Goal: Information Seeking & Learning: Learn about a topic

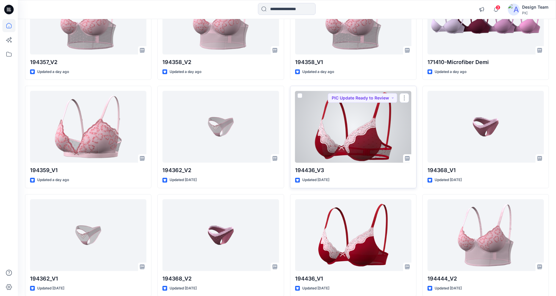
scroll to position [179, 0]
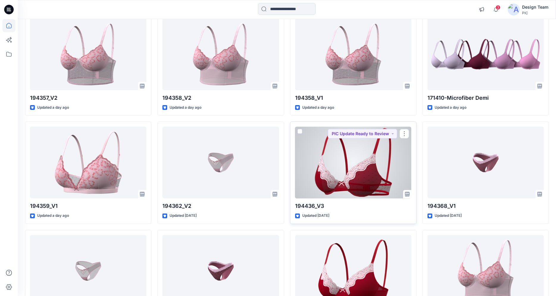
click at [367, 182] on div at bounding box center [353, 163] width 116 height 72
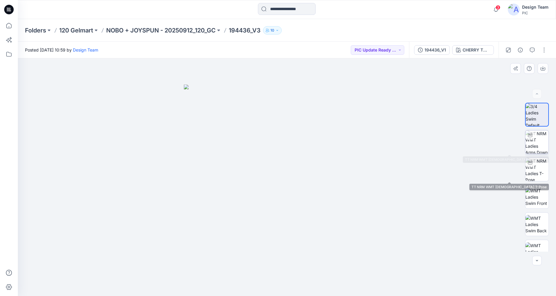
click at [541, 141] on img at bounding box center [537, 141] width 23 height 23
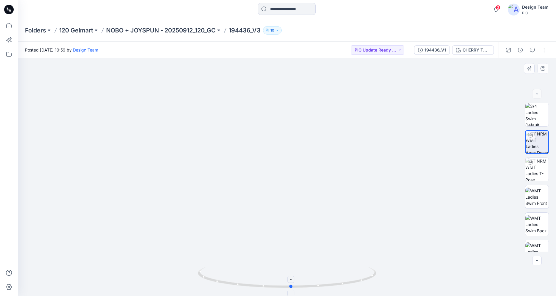
drag, startPoint x: 341, startPoint y: 283, endPoint x: 352, endPoint y: 270, distance: 17.7
click at [352, 270] on icon at bounding box center [288, 278] width 180 height 22
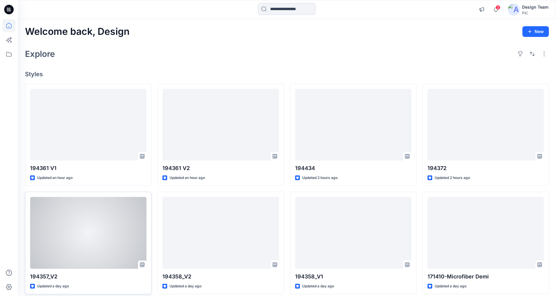
scroll to position [179, 0]
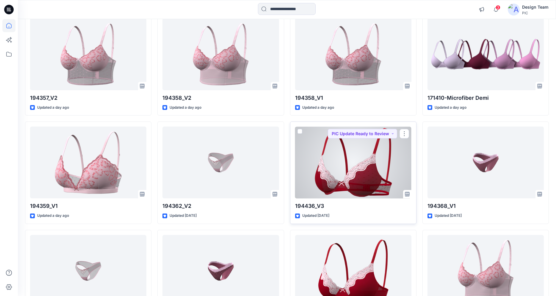
click at [344, 167] on div at bounding box center [353, 163] width 116 height 72
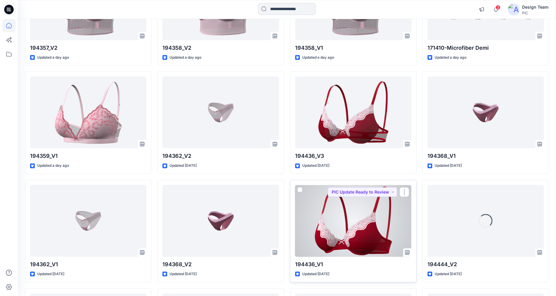
scroll to position [250, 0]
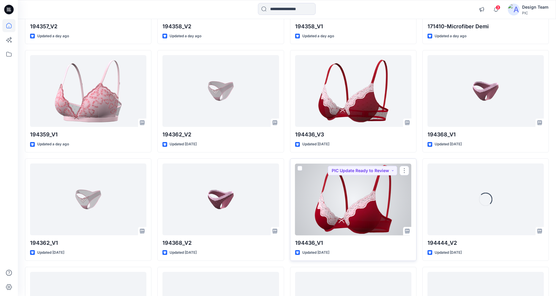
click at [327, 195] on div at bounding box center [353, 199] width 116 height 72
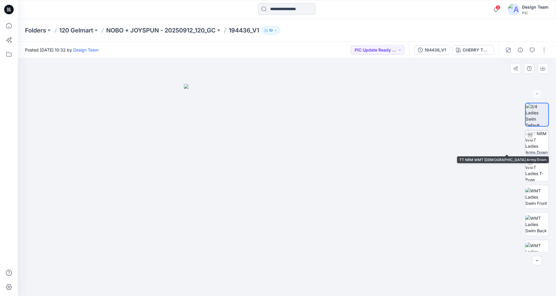
click at [534, 145] on img at bounding box center [537, 141] width 23 height 23
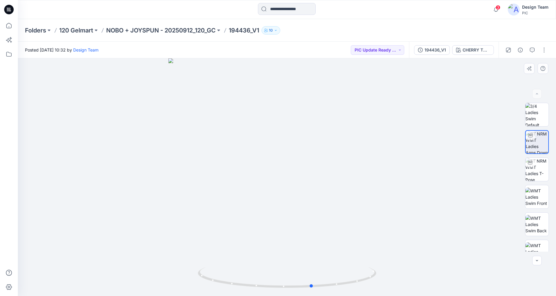
drag, startPoint x: 329, startPoint y: 285, endPoint x: 176, endPoint y: 267, distance: 154.4
click at [176, 267] on div at bounding box center [287, 177] width 539 height 238
drag, startPoint x: 247, startPoint y: 287, endPoint x: 233, endPoint y: 277, distance: 17.2
click at [233, 277] on icon at bounding box center [288, 278] width 180 height 22
click at [531, 175] on img at bounding box center [537, 169] width 23 height 23
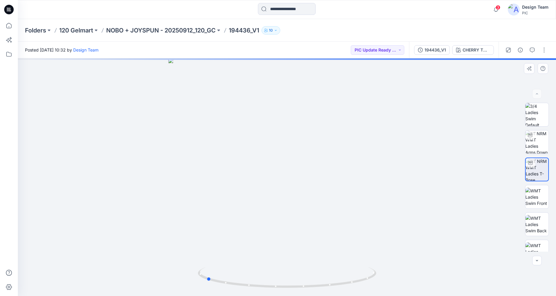
drag, startPoint x: 343, startPoint y: 282, endPoint x: 262, endPoint y: 264, distance: 83.0
click at [262, 264] on div at bounding box center [287, 177] width 539 height 238
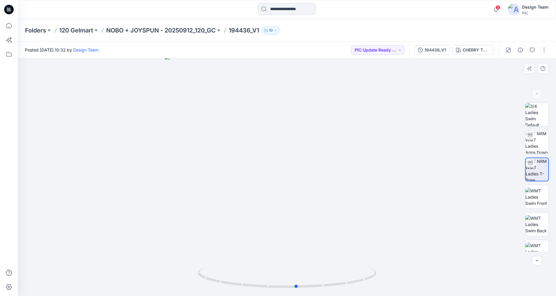
drag, startPoint x: 281, startPoint y: 288, endPoint x: 372, endPoint y: 290, distance: 90.5
click at [372, 290] on div at bounding box center [287, 281] width 179 height 30
click at [9, 6] on icon at bounding box center [9, 10] width 10 height 10
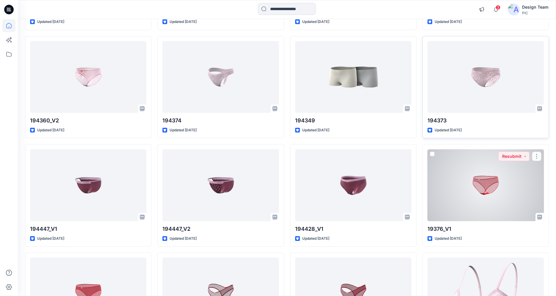
scroll to position [1036, 0]
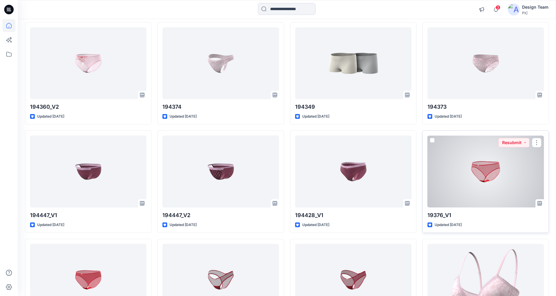
click at [472, 193] on div at bounding box center [486, 171] width 116 height 72
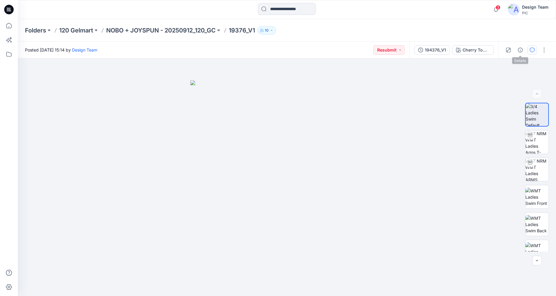
click at [529, 49] on button "button" at bounding box center [533, 50] width 10 height 10
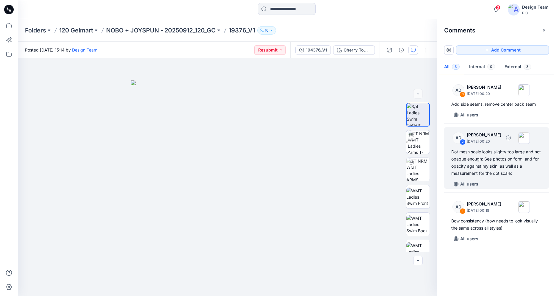
click at [486, 168] on div "Dot mesh scale looks slighty too large and not opaque enough: See photos on for…" at bounding box center [497, 162] width 90 height 29
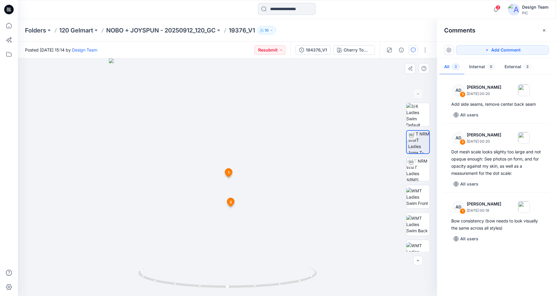
click at [266, 196] on div at bounding box center [227, 177] width 419 height 238
click at [231, 172] on icon at bounding box center [228, 172] width 7 height 9
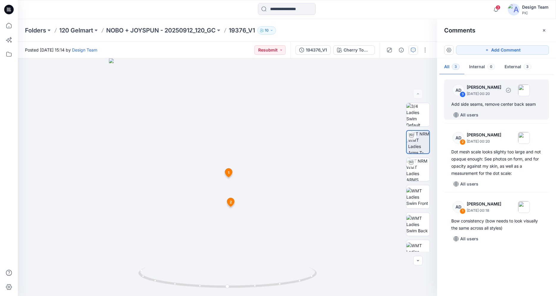
click at [501, 115] on div "All users" at bounding box center [501, 115] width 98 height 10
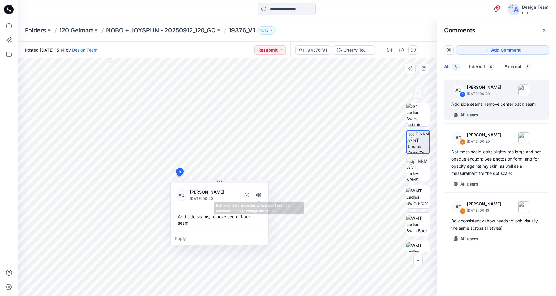
click at [217, 215] on div "Add side seams, remove center back seam" at bounding box center [220, 219] width 88 height 17
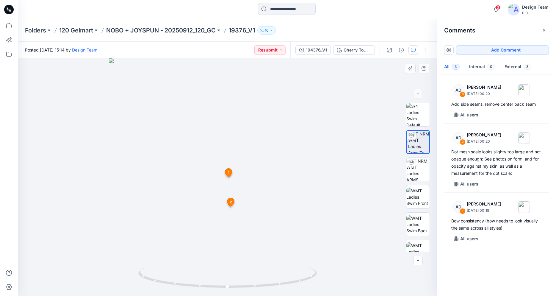
click at [13, 10] on icon at bounding box center [9, 10] width 10 height 10
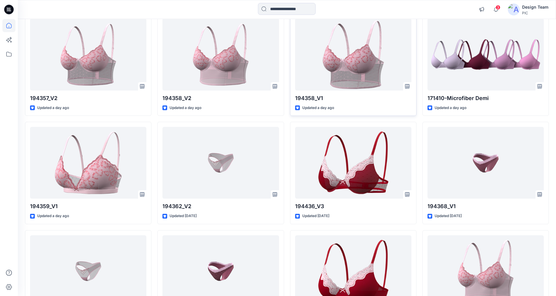
scroll to position [179, 0]
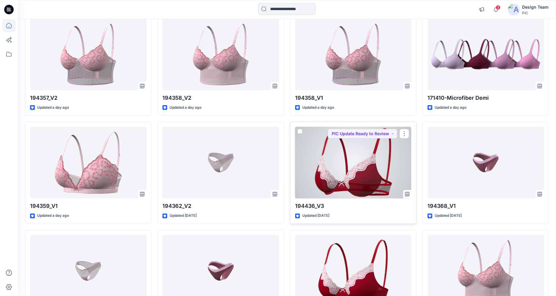
click at [321, 155] on div at bounding box center [353, 163] width 116 height 72
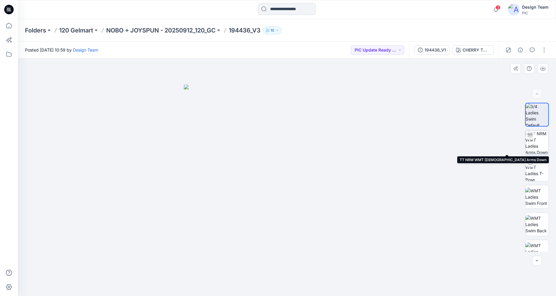
click at [540, 145] on img at bounding box center [537, 141] width 23 height 23
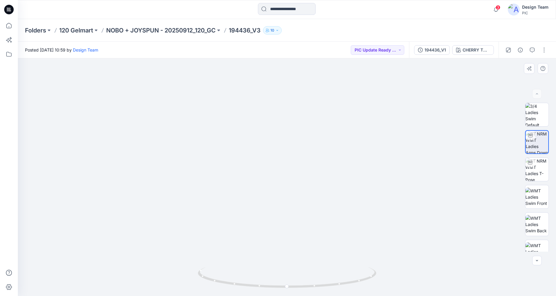
drag, startPoint x: 216, startPoint y: 129, endPoint x: 216, endPoint y: 164, distance: 34.8
click at [536, 169] on img at bounding box center [537, 169] width 23 height 23
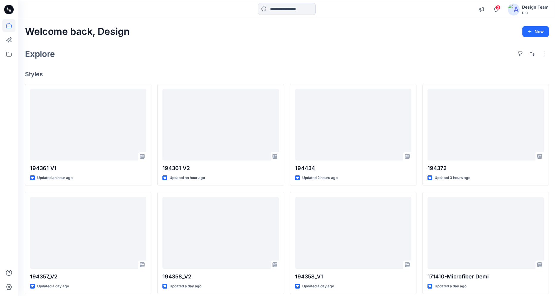
scroll to position [179, 0]
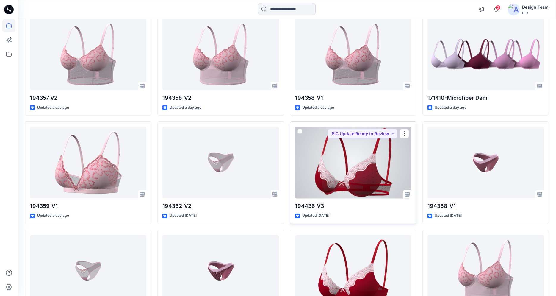
click at [350, 148] on div at bounding box center [353, 163] width 116 height 72
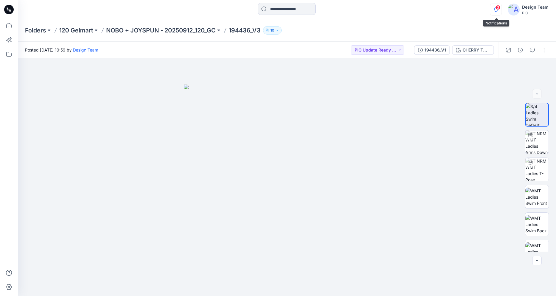
click at [496, 9] on icon "button" at bounding box center [496, 10] width 11 height 12
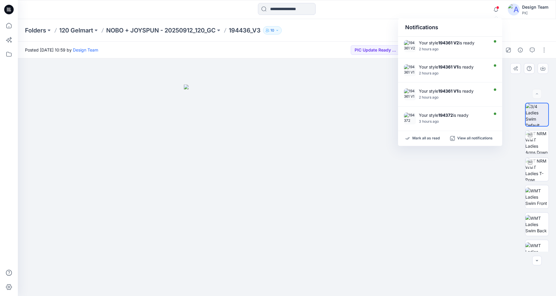
click at [344, 75] on div at bounding box center [287, 177] width 539 height 238
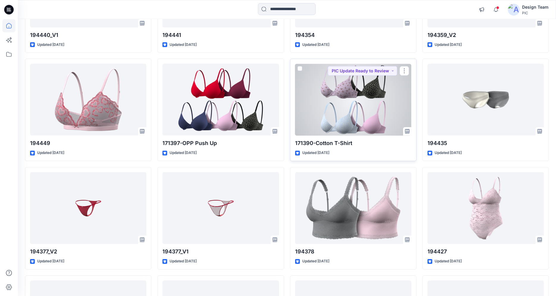
scroll to position [714, 0]
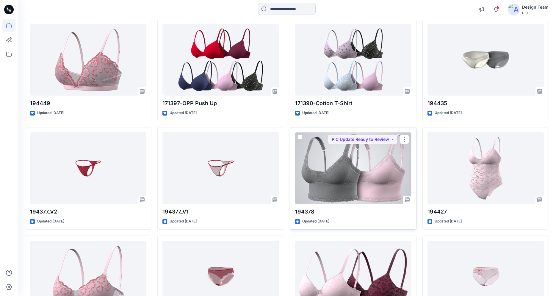
click at [336, 158] on div at bounding box center [353, 168] width 116 height 72
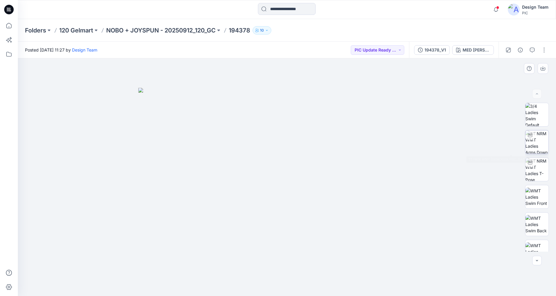
click at [540, 147] on img at bounding box center [537, 141] width 23 height 23
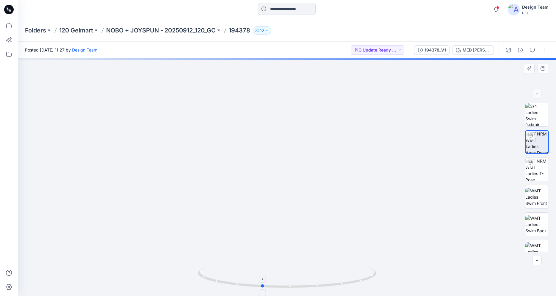
drag, startPoint x: 339, startPoint y: 285, endPoint x: 328, endPoint y: 288, distance: 11.5
click at [328, 288] on icon at bounding box center [288, 278] width 180 height 22
drag, startPoint x: 322, startPoint y: 253, endPoint x: 341, endPoint y: 136, distance: 118.0
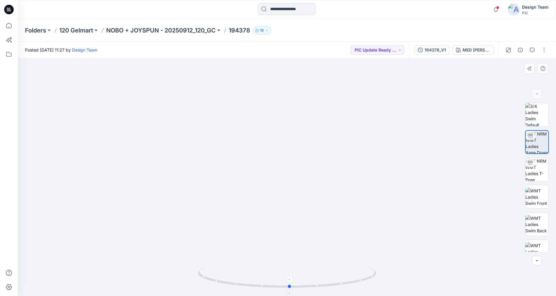
drag, startPoint x: 232, startPoint y: 283, endPoint x: 260, endPoint y: 288, distance: 28.7
click at [260, 288] on icon at bounding box center [288, 278] width 180 height 22
drag, startPoint x: 265, startPoint y: 288, endPoint x: 458, endPoint y: 284, distance: 193.8
click at [458, 284] on div at bounding box center [287, 177] width 539 height 238
click at [469, 46] on button "MED [PERSON_NAME]" at bounding box center [473, 50] width 42 height 10
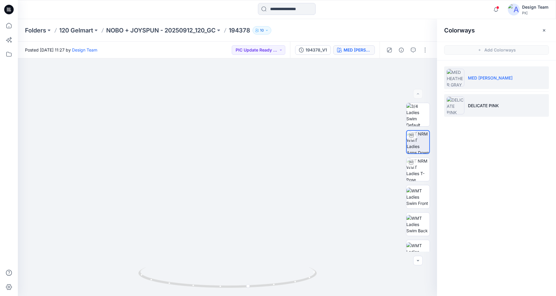
click at [457, 107] on img at bounding box center [456, 105] width 18 height 18
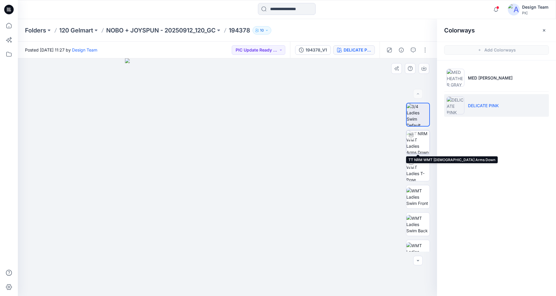
click at [420, 143] on img at bounding box center [418, 141] width 23 height 23
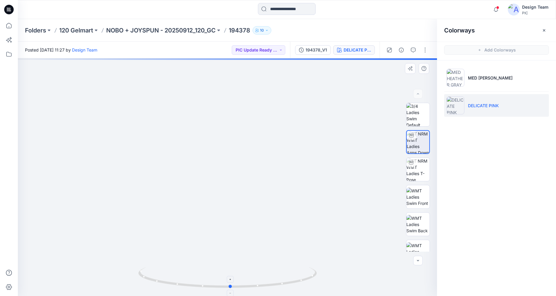
drag, startPoint x: 235, startPoint y: 282, endPoint x: 249, endPoint y: 277, distance: 15.3
click at [249, 277] on icon at bounding box center [228, 278] width 180 height 22
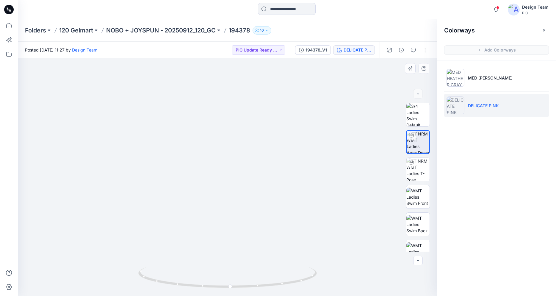
drag, startPoint x: 279, startPoint y: 223, endPoint x: 291, endPoint y: 139, distance: 84.9
drag, startPoint x: 317, startPoint y: 138, endPoint x: 318, endPoint y: 175, distance: 36.6
drag, startPoint x: 284, startPoint y: 125, endPoint x: 268, endPoint y: 203, distance: 79.9
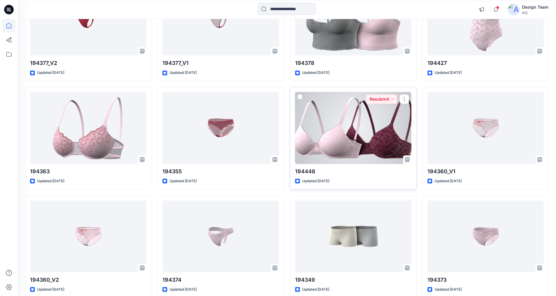
scroll to position [893, 0]
